Goal: Browse casually: Explore the website without a specific task or goal

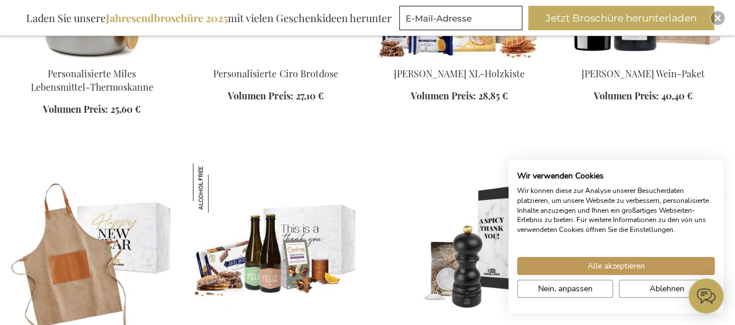
scroll to position [1511, 0]
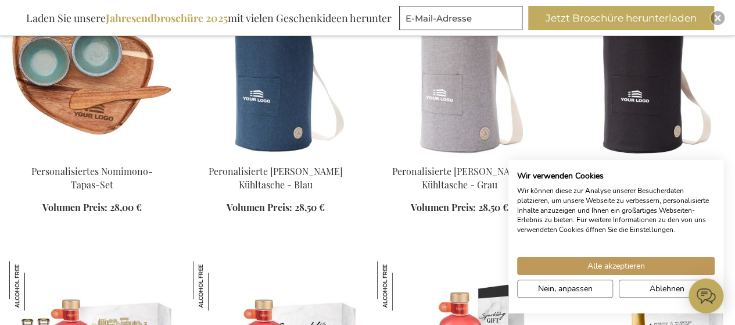
scroll to position [2615, 0]
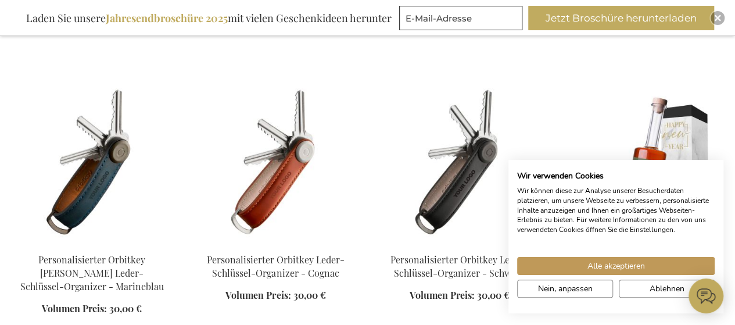
scroll to position [3080, 0]
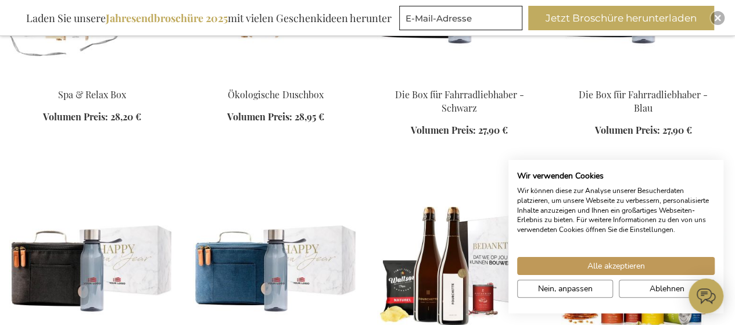
scroll to position [4126, 0]
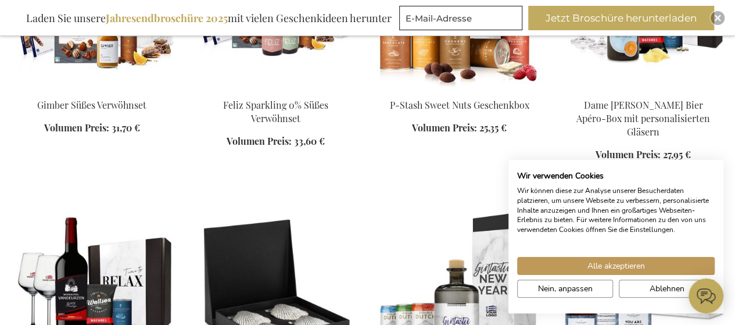
scroll to position [5754, 0]
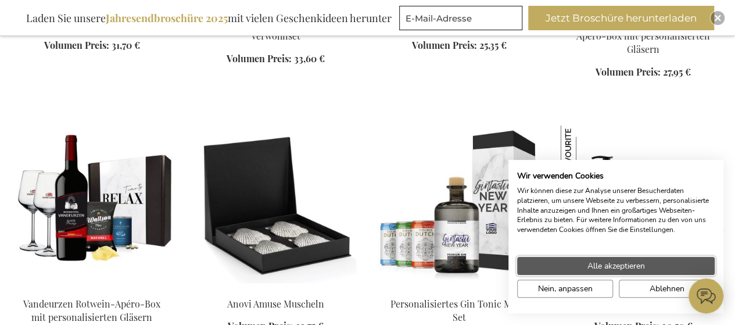
click at [635, 263] on span "Alle akzeptieren" at bounding box center [617, 266] width 58 height 12
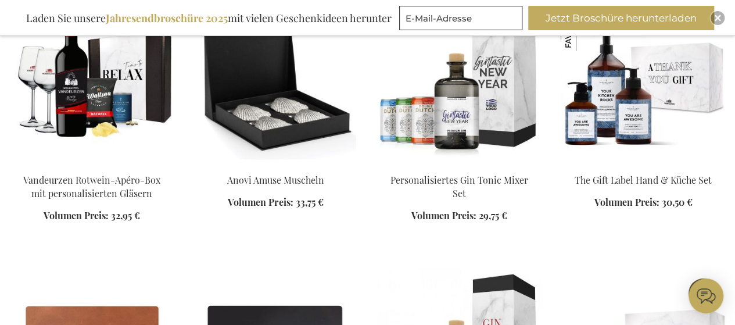
scroll to position [6044, 0]
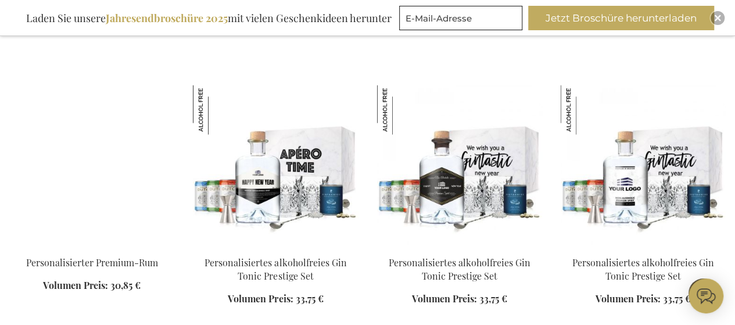
scroll to position [7265, 0]
